Goal: Task Accomplishment & Management: Use online tool/utility

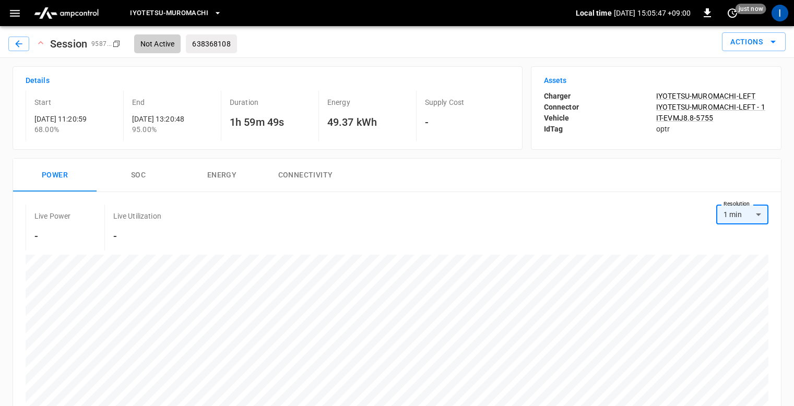
click at [222, 17] on button "Iyotetsu-Muromachi" at bounding box center [176, 13] width 100 height 20
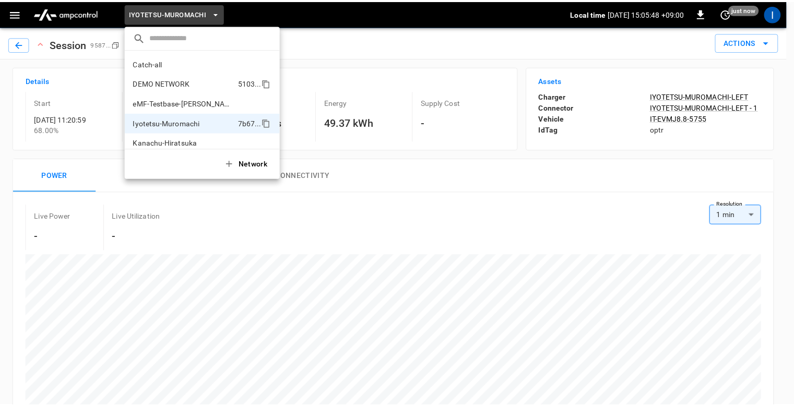
scroll to position [28, 0]
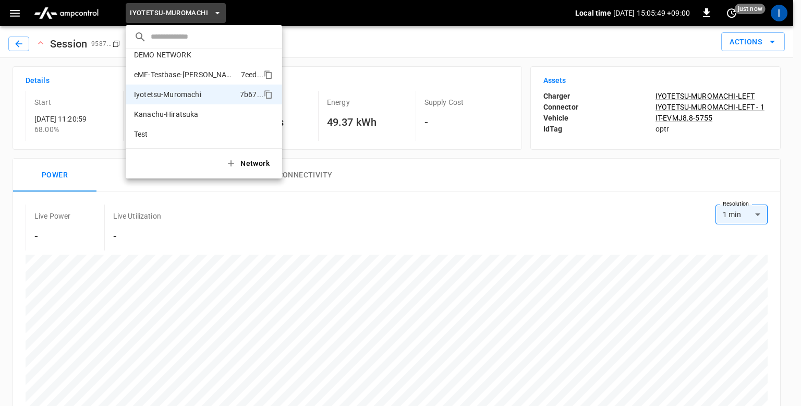
click at [177, 71] on p "eMF-Testbase-[PERSON_NAME]" at bounding box center [185, 74] width 103 height 10
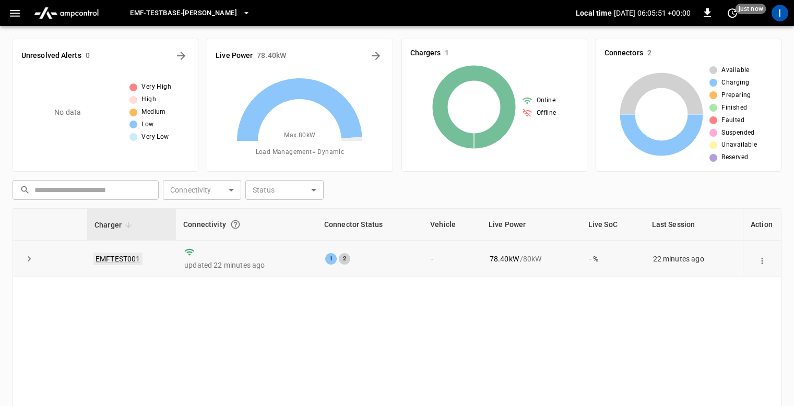
click at [108, 256] on link "EMFTEST001" at bounding box center [117, 259] width 49 height 13
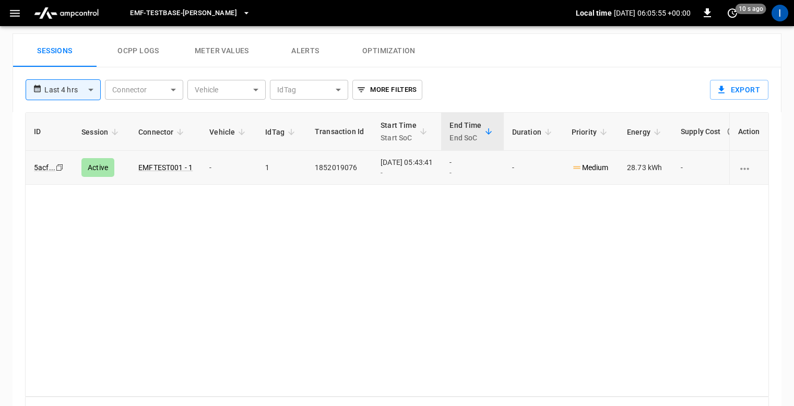
scroll to position [445, 0]
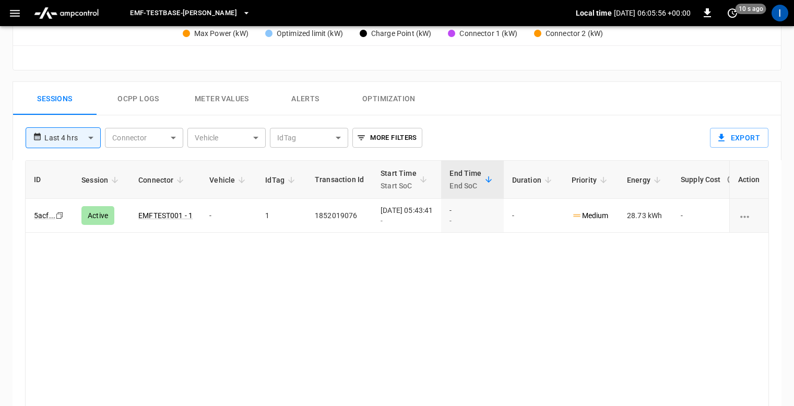
click at [225, 103] on button "Meter Values" at bounding box center [221, 98] width 83 height 33
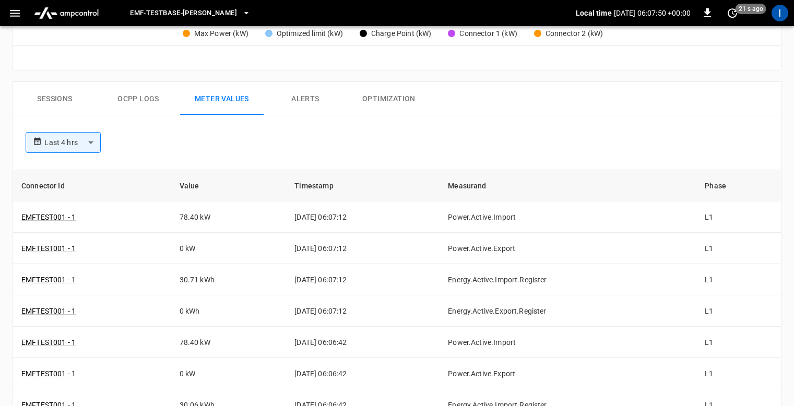
scroll to position [290, 0]
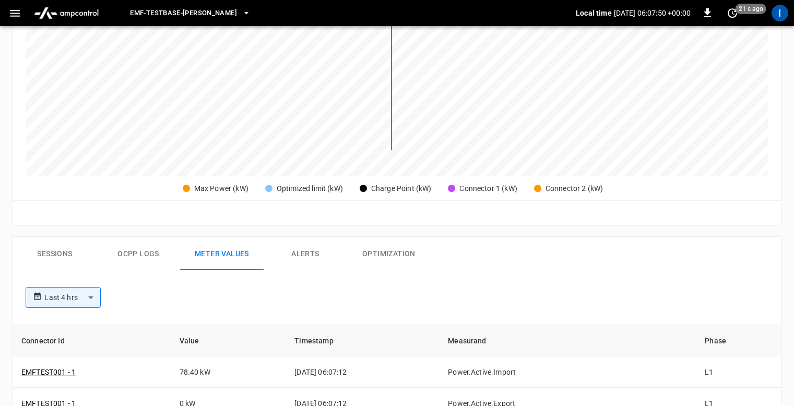
click at [64, 261] on button "Sessions" at bounding box center [54, 253] width 83 height 33
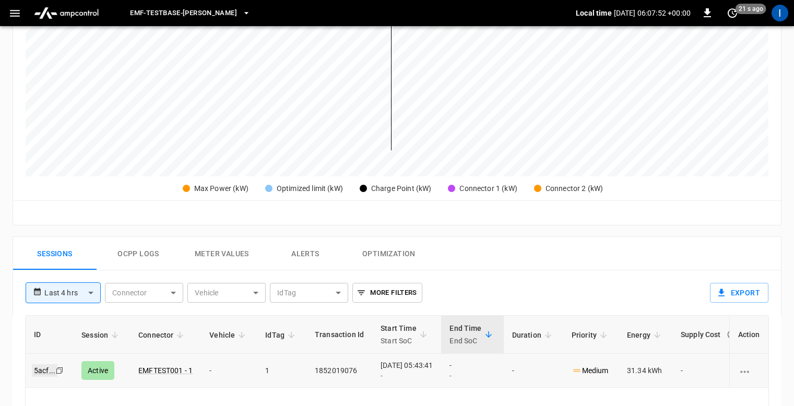
click at [50, 370] on link "5acf ..." at bounding box center [45, 370] width 26 height 13
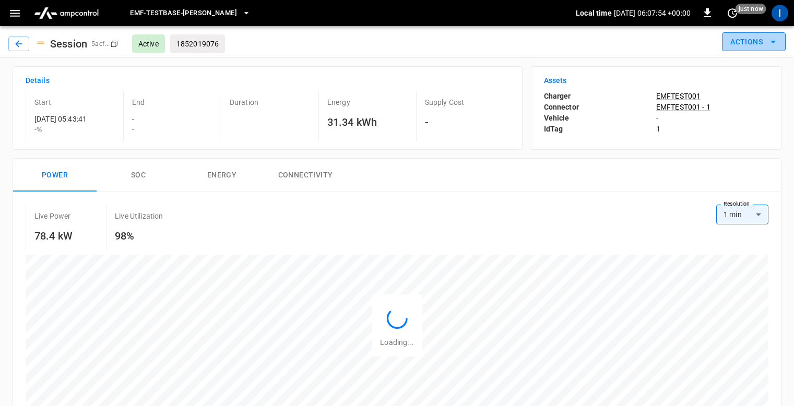
click at [752, 47] on button "Actions" at bounding box center [754, 41] width 64 height 19
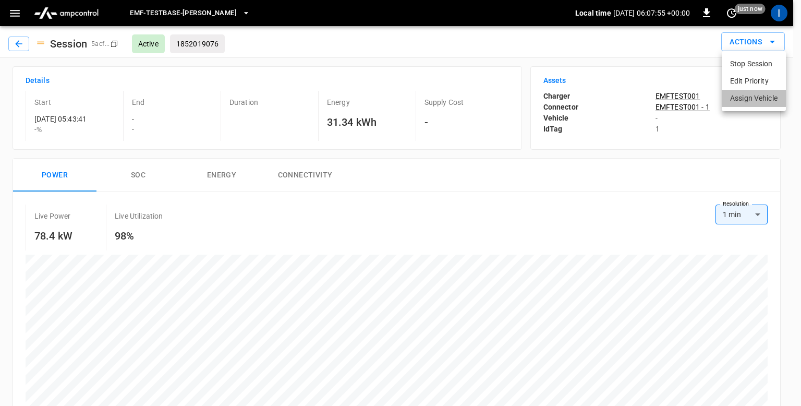
click at [750, 102] on li "Assign Vehicle" at bounding box center [754, 98] width 64 height 17
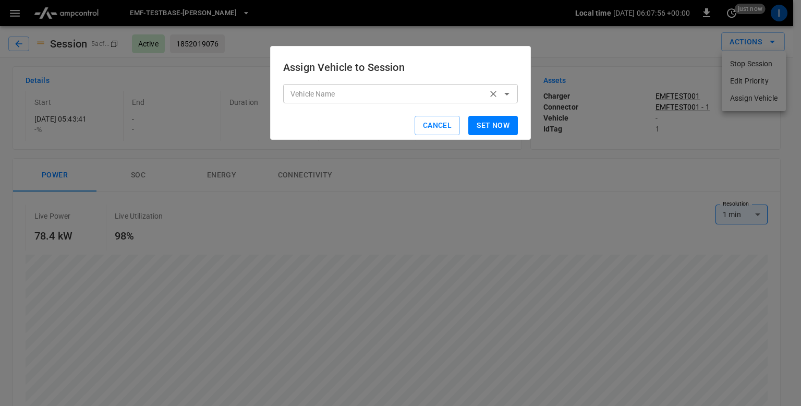
click at [397, 92] on input "Vehicle Name" at bounding box center [385, 93] width 198 height 13
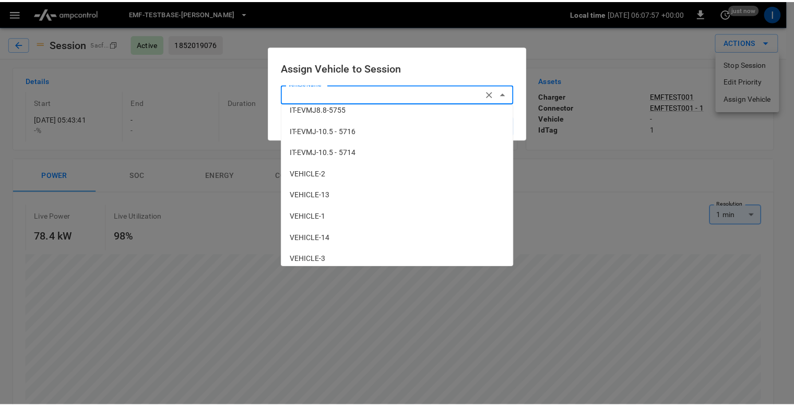
scroll to position [484, 0]
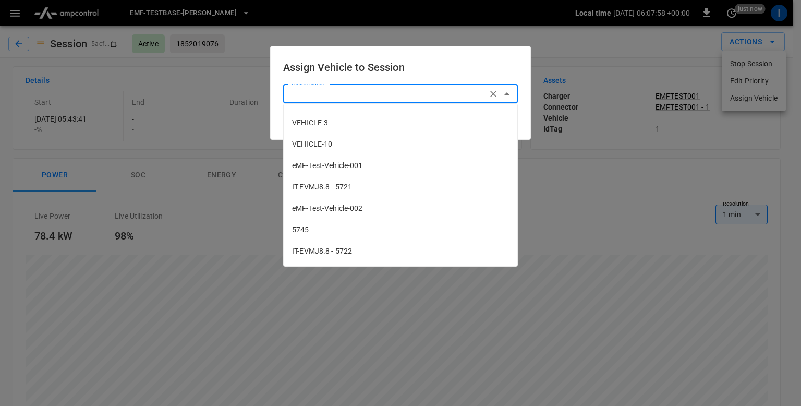
click at [344, 169] on span "eMF-Test-Vehicle-001" at bounding box center [400, 165] width 217 height 11
type input "**********"
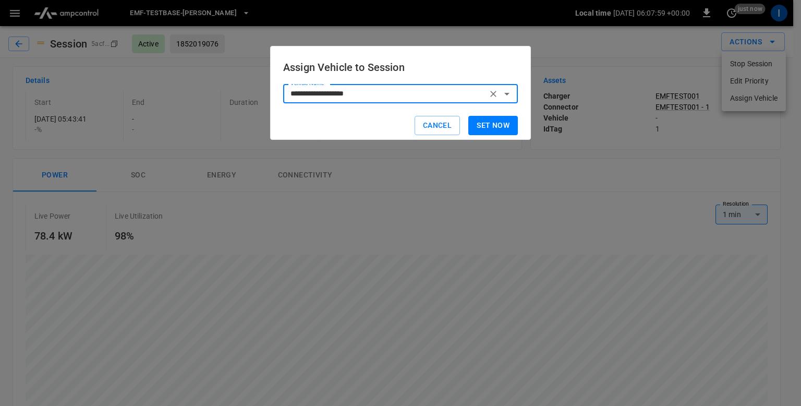
click at [501, 122] on button "Set now" at bounding box center [494, 125] width 50 height 19
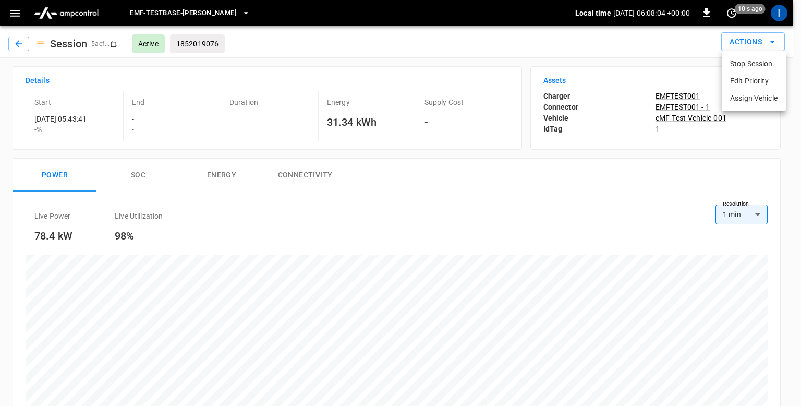
click at [452, 47] on div at bounding box center [400, 203] width 801 height 406
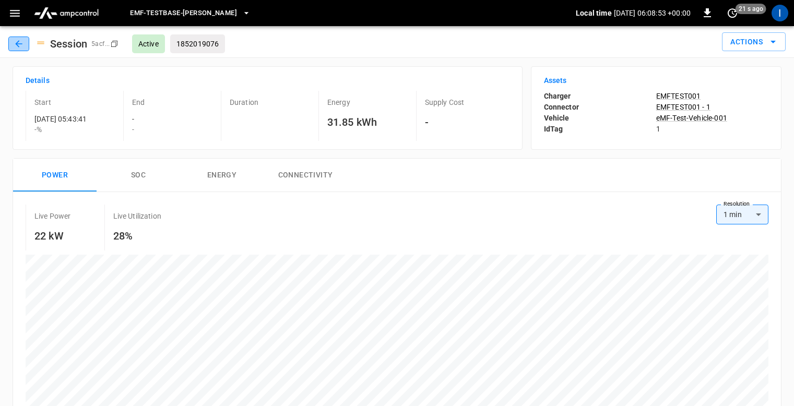
click at [15, 46] on icon "button" at bounding box center [19, 44] width 10 height 10
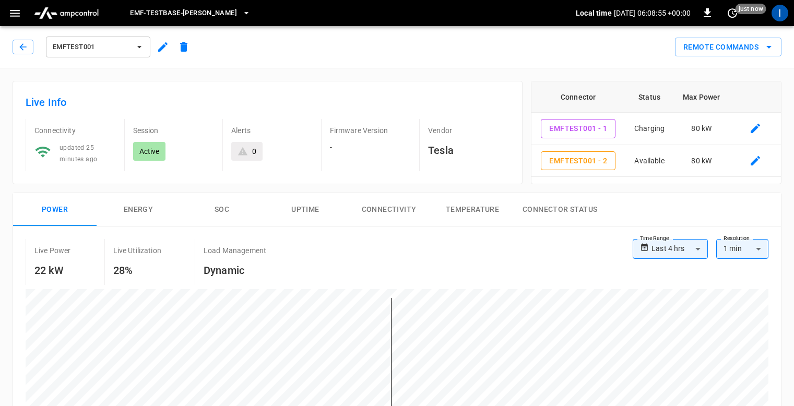
scroll to position [214, 0]
